Goal: Information Seeking & Learning: Learn about a topic

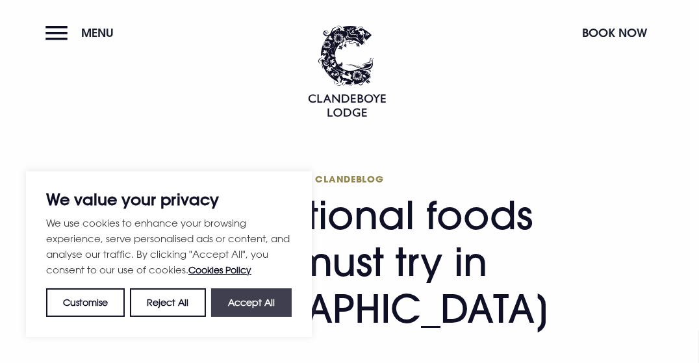
click at [258, 301] on button "Accept All" at bounding box center [251, 302] width 81 height 29
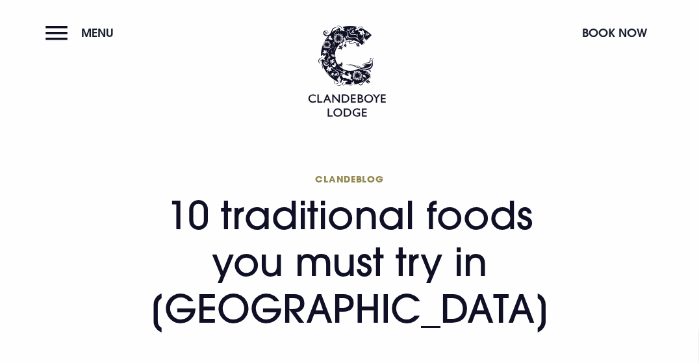
checkbox input "true"
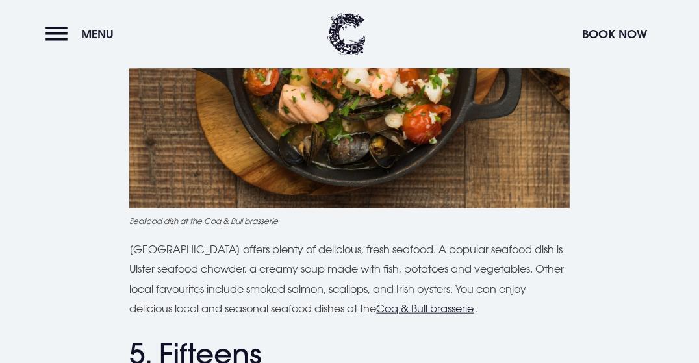
scroll to position [1624, 0]
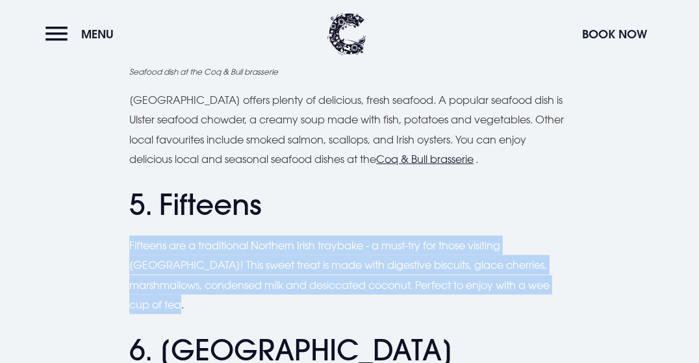
drag, startPoint x: 541, startPoint y: 285, endPoint x: 101, endPoint y: 237, distance: 442.6
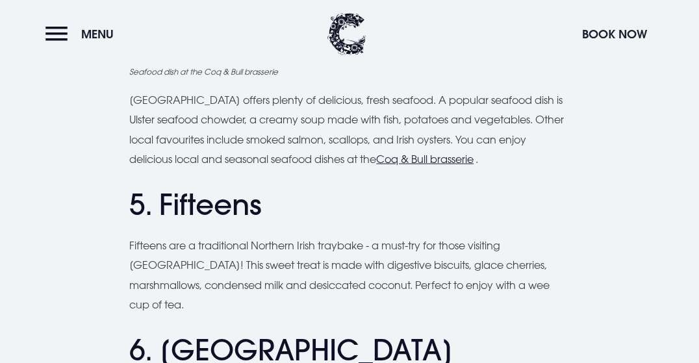
click at [485, 201] on h2 "5. Fifteens" at bounding box center [349, 205] width 440 height 34
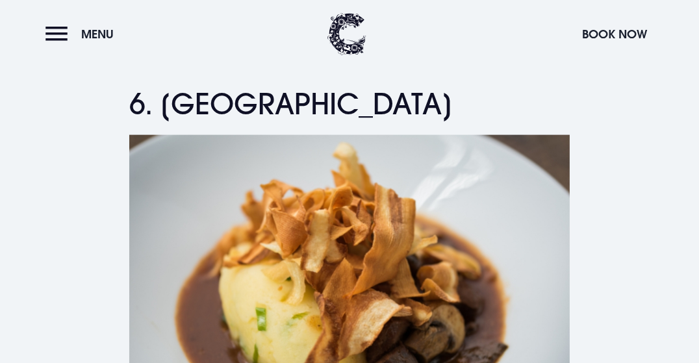
scroll to position [1884, 0]
